Goal: Information Seeking & Learning: Learn about a topic

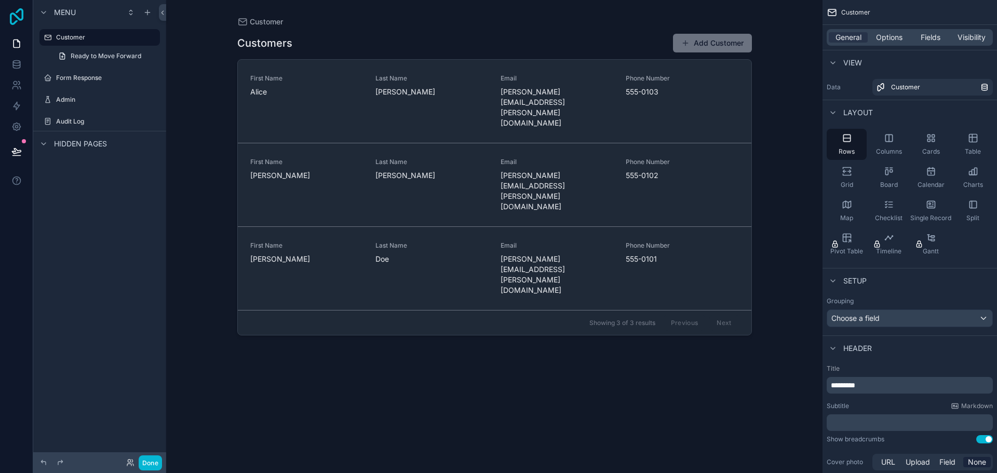
click at [15, 18] on icon at bounding box center [16, 16] width 21 height 17
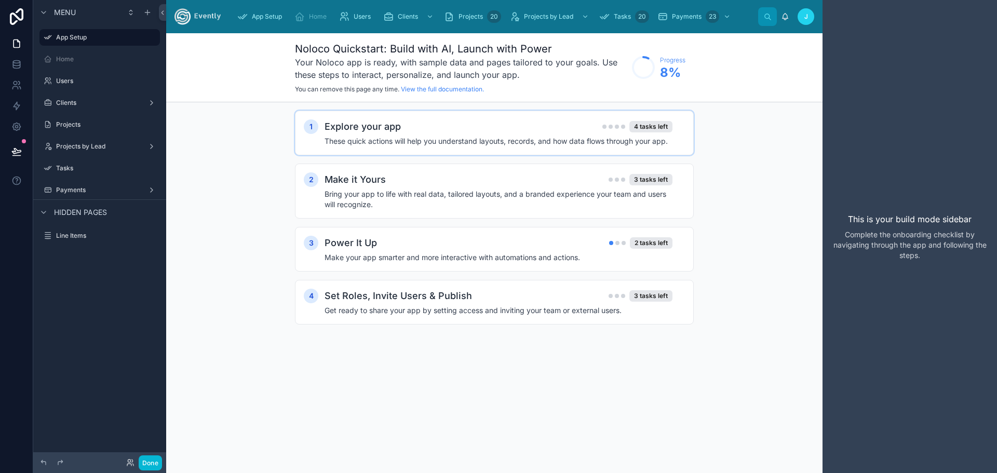
click at [419, 140] on h4 "These quick actions will help you understand layouts, records, and how data flo…" at bounding box center [499, 141] width 348 height 10
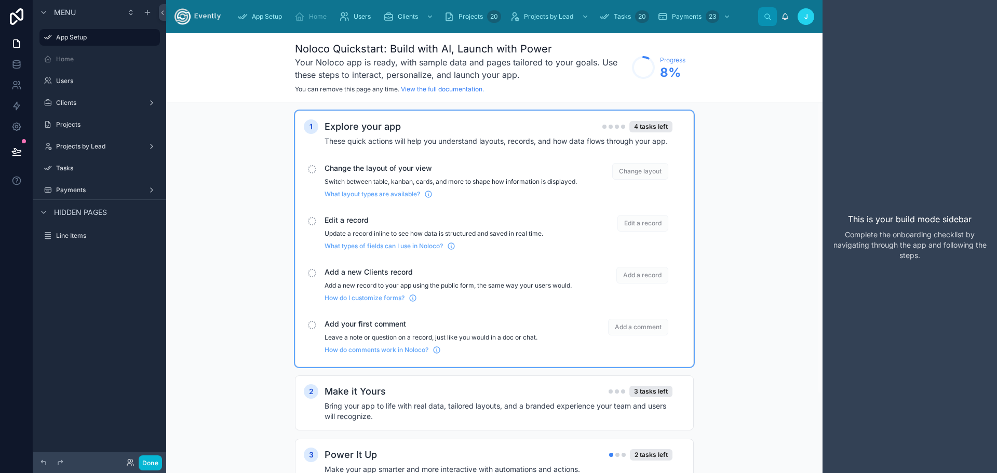
click at [399, 178] on p "Switch between table, kanban, cards, and more to shape how information is displ…" at bounding box center [451, 182] width 252 height 8
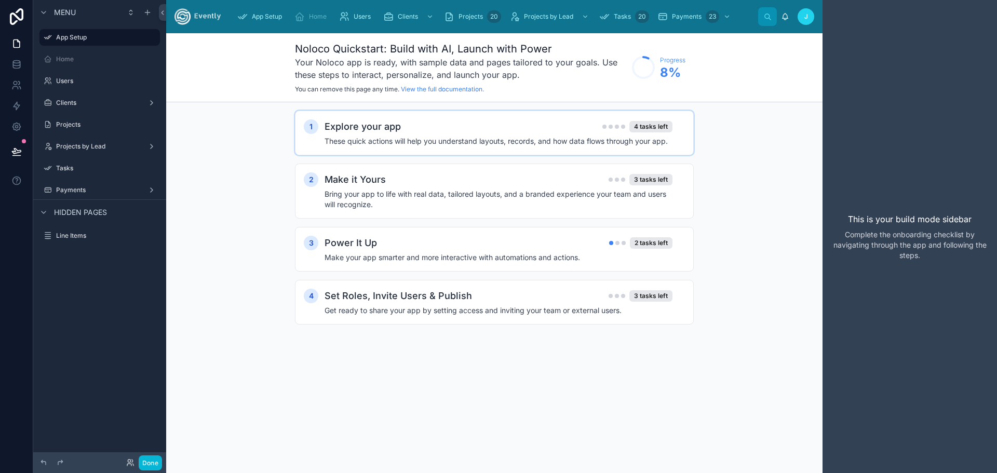
click at [404, 134] on div "Explore your app 4 tasks left These quick actions will help you understand layo…" at bounding box center [505, 132] width 360 height 27
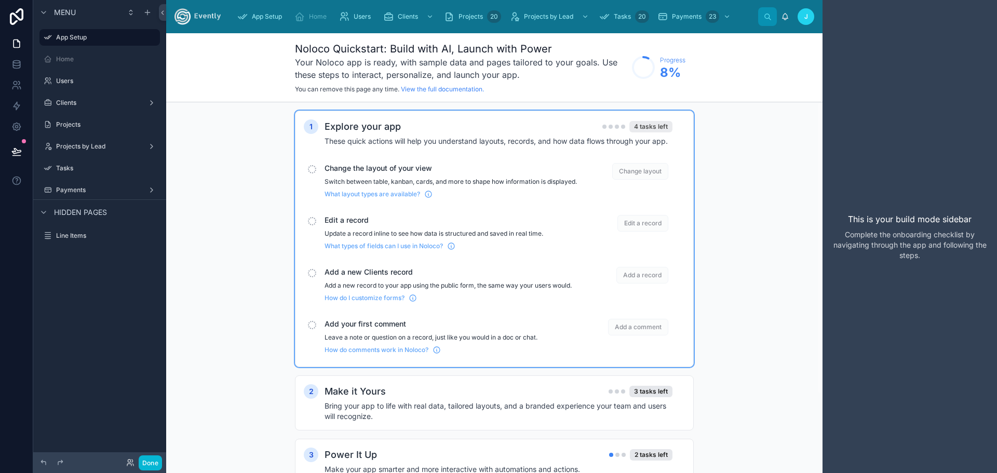
click at [649, 125] on div "4 tasks left" at bounding box center [650, 126] width 43 height 11
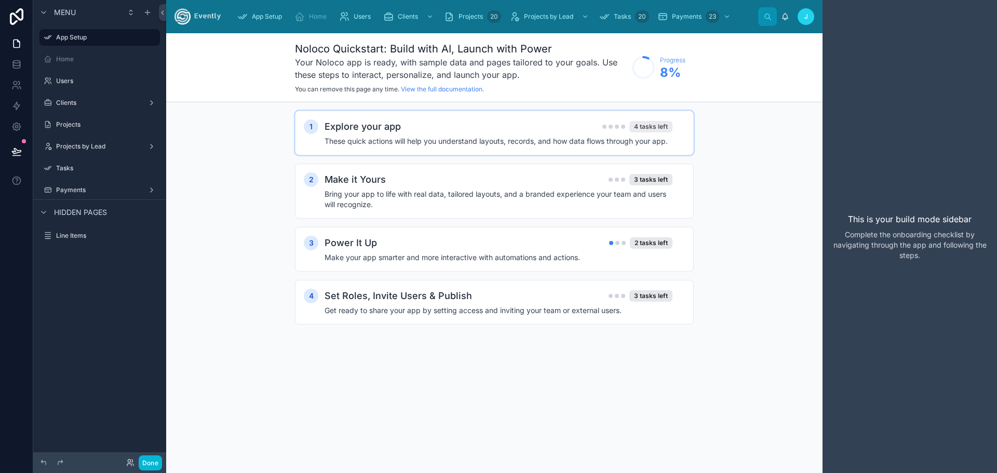
click at [649, 125] on div "4 tasks left" at bounding box center [650, 126] width 43 height 11
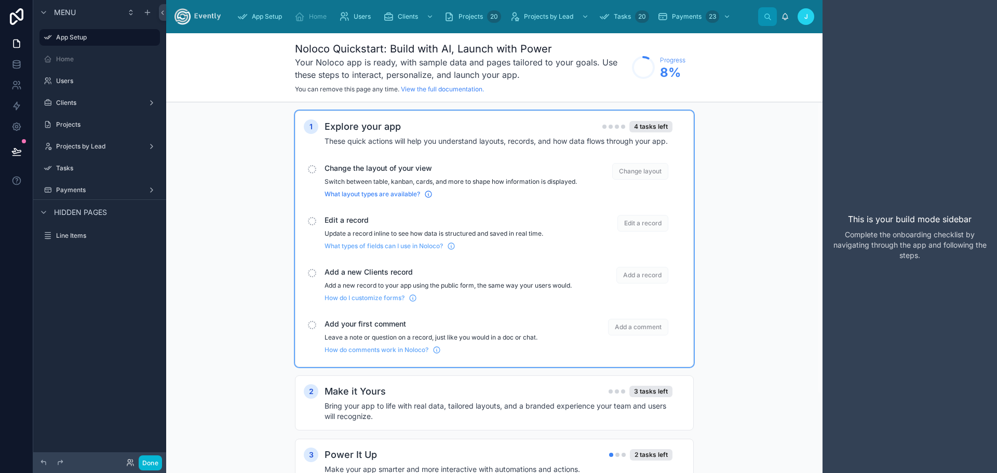
click at [386, 198] on span "What layout types are available?" at bounding box center [373, 194] width 96 height 8
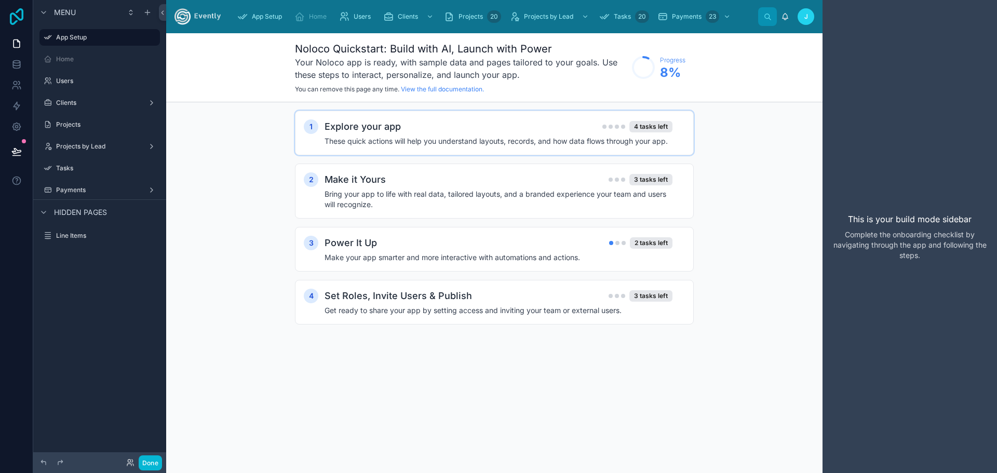
click at [25, 12] on icon at bounding box center [16, 16] width 21 height 17
